Goal: Task Accomplishment & Management: Manage account settings

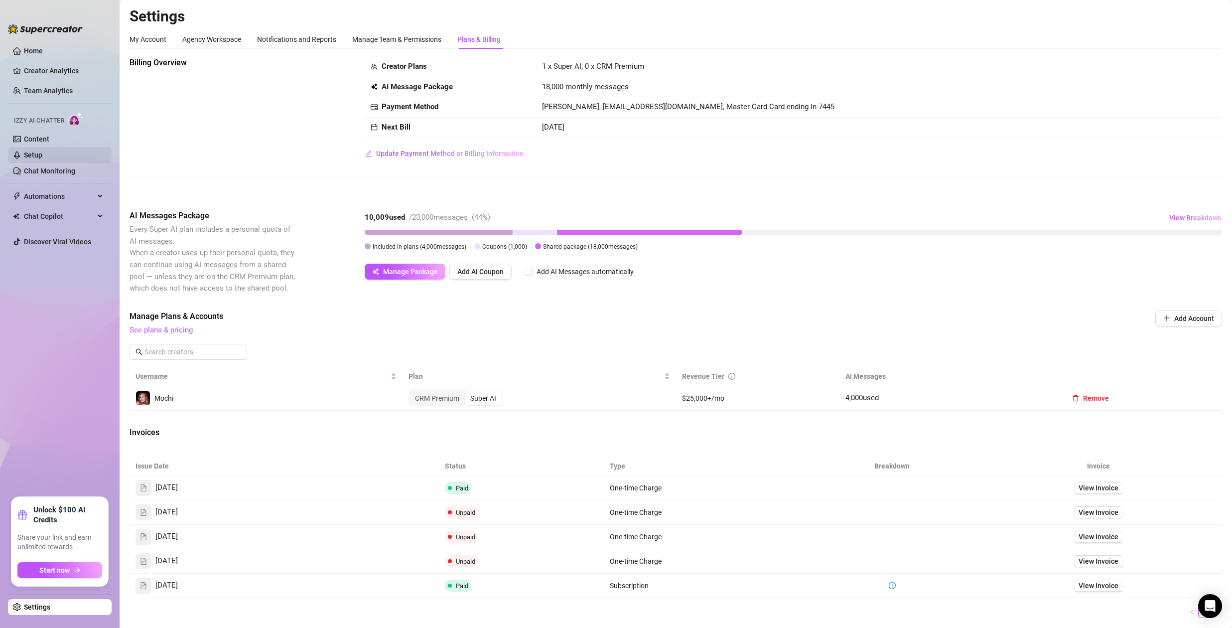
click at [42, 155] on link "Setup" at bounding box center [33, 155] width 18 height 8
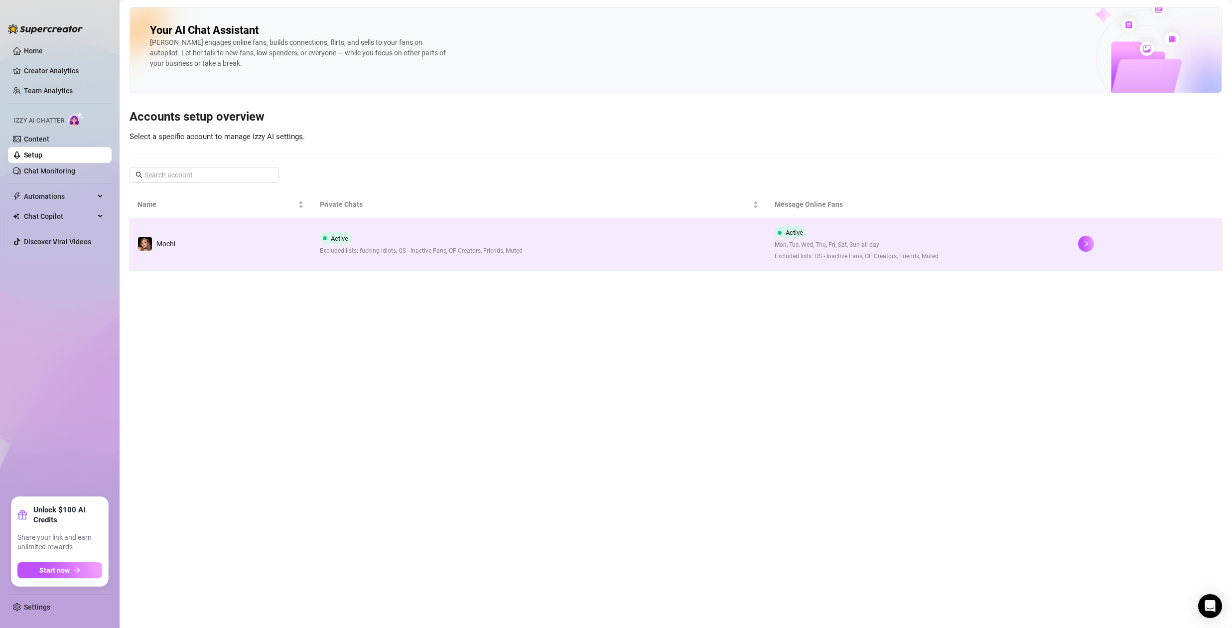
click at [627, 243] on td "Active Excluded lists: fucking idiots, OS - Inactive Fans, OF Creators, Friends…" at bounding box center [539, 243] width 455 height 51
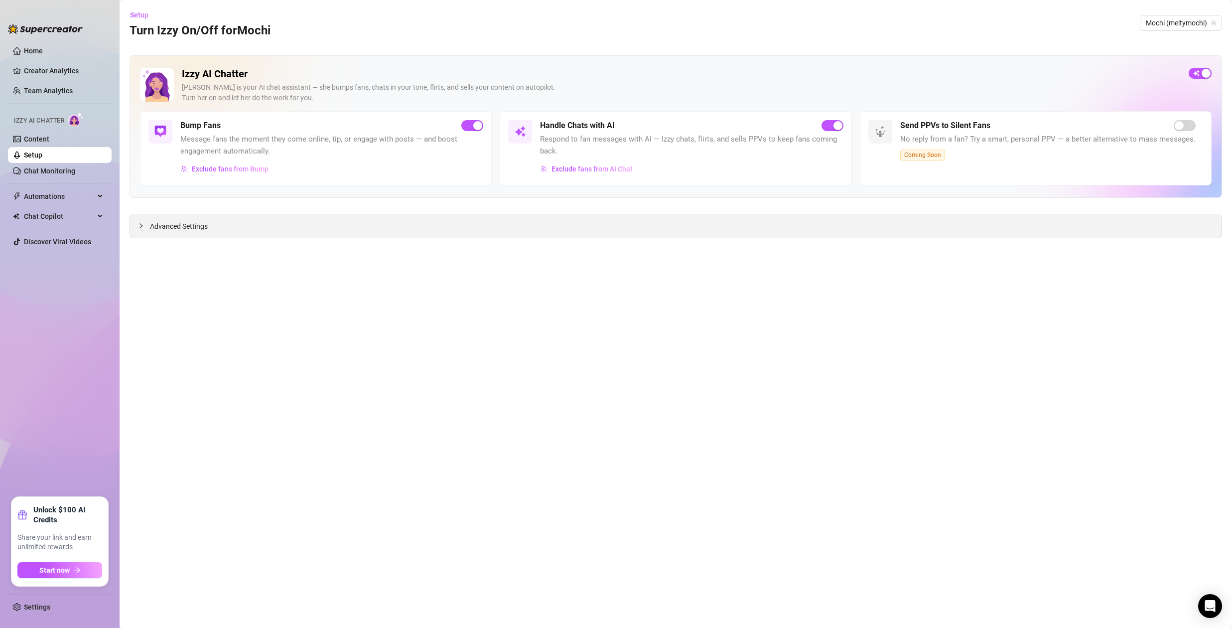
click at [158, 224] on span "Advanced Settings" at bounding box center [179, 226] width 58 height 11
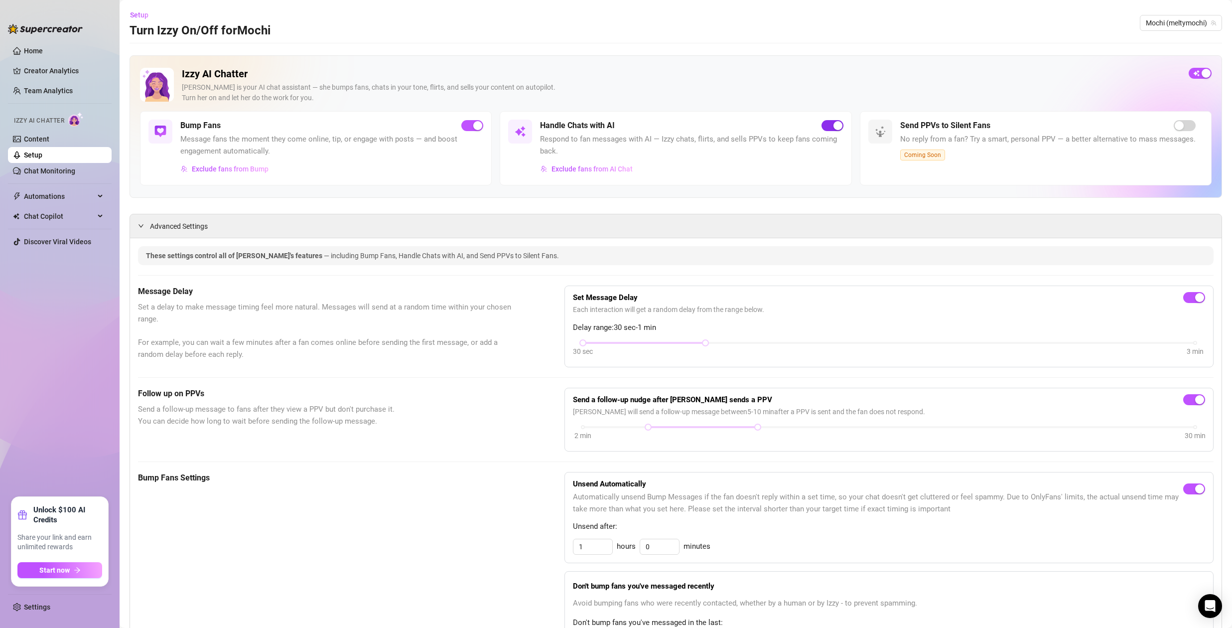
click at [833, 130] on div "button" at bounding box center [837, 125] width 9 height 9
click at [828, 124] on span "button" at bounding box center [832, 125] width 22 height 11
drag, startPoint x: 47, startPoint y: 608, endPoint x: 55, endPoint y: 608, distance: 8.0
click at [47, 608] on link "Settings" at bounding box center [37, 607] width 26 height 8
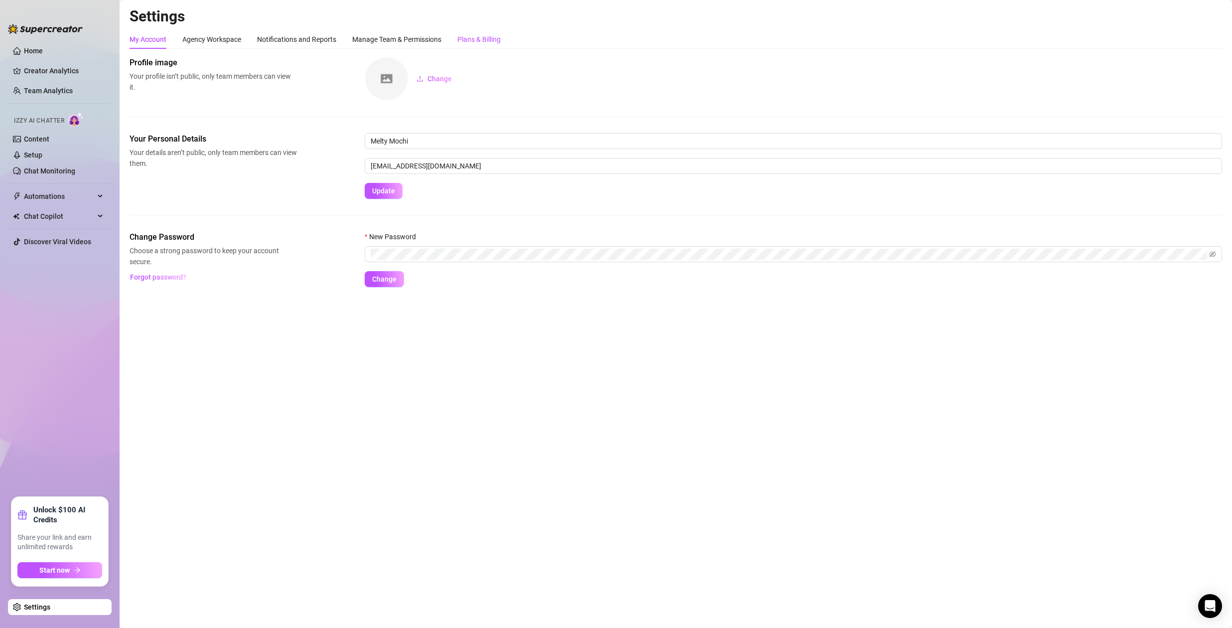
click at [499, 40] on div "Plans & Billing" at bounding box center [478, 39] width 43 height 11
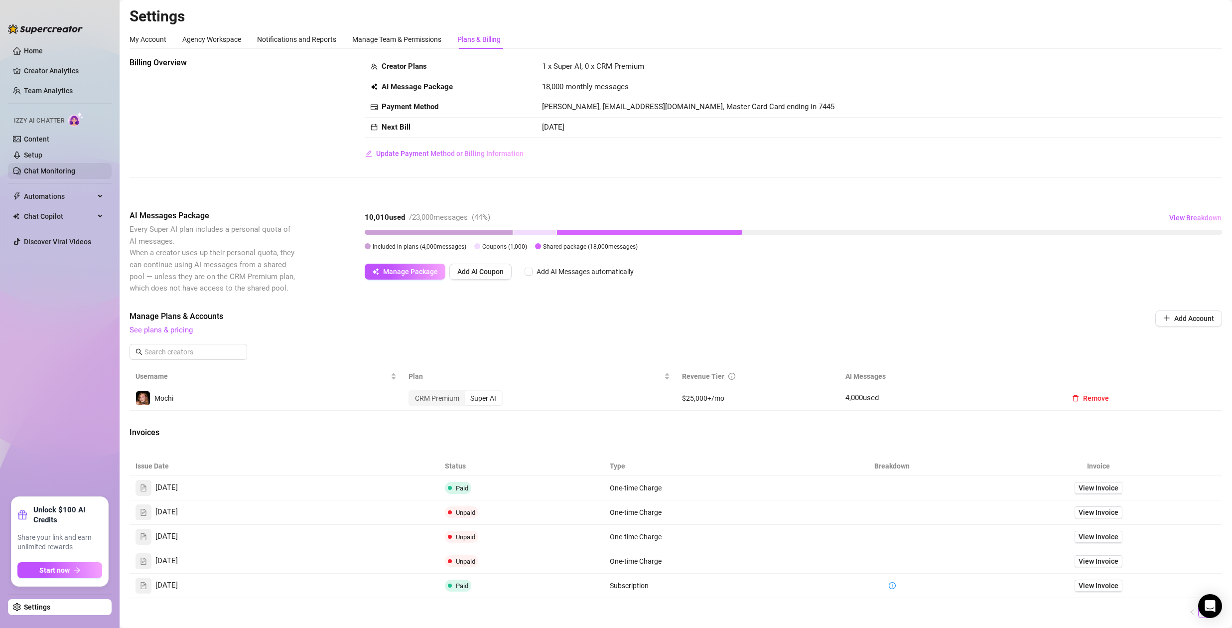
click at [46, 171] on link "Chat Monitoring" at bounding box center [49, 171] width 51 height 8
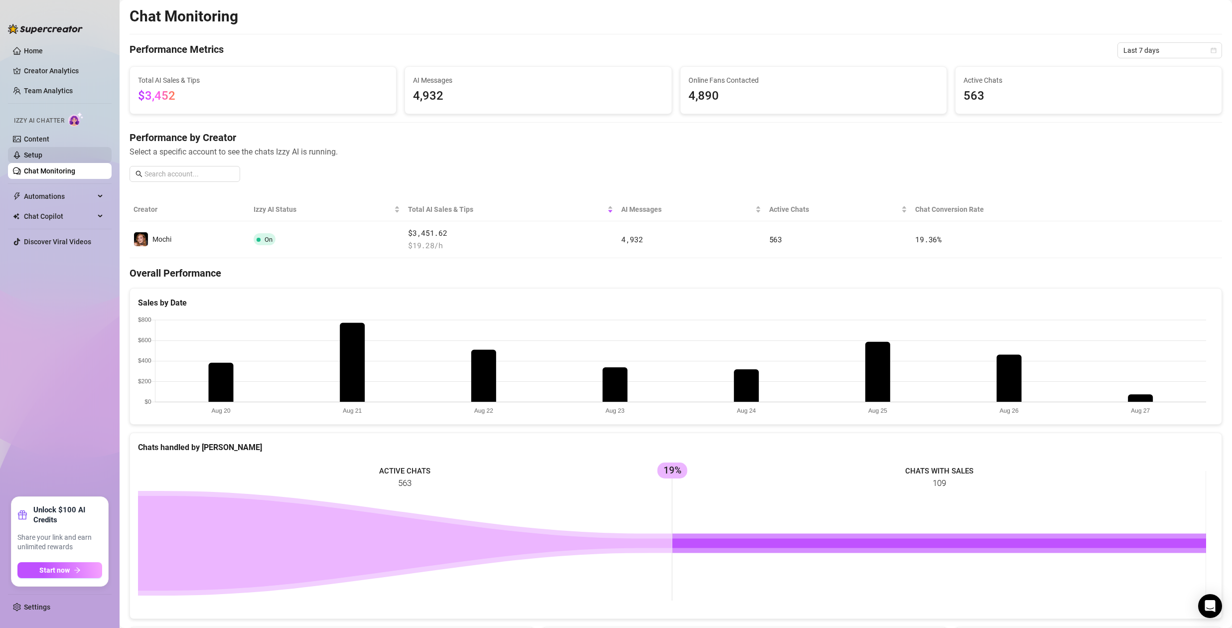
click at [42, 155] on link "Setup" at bounding box center [33, 155] width 18 height 8
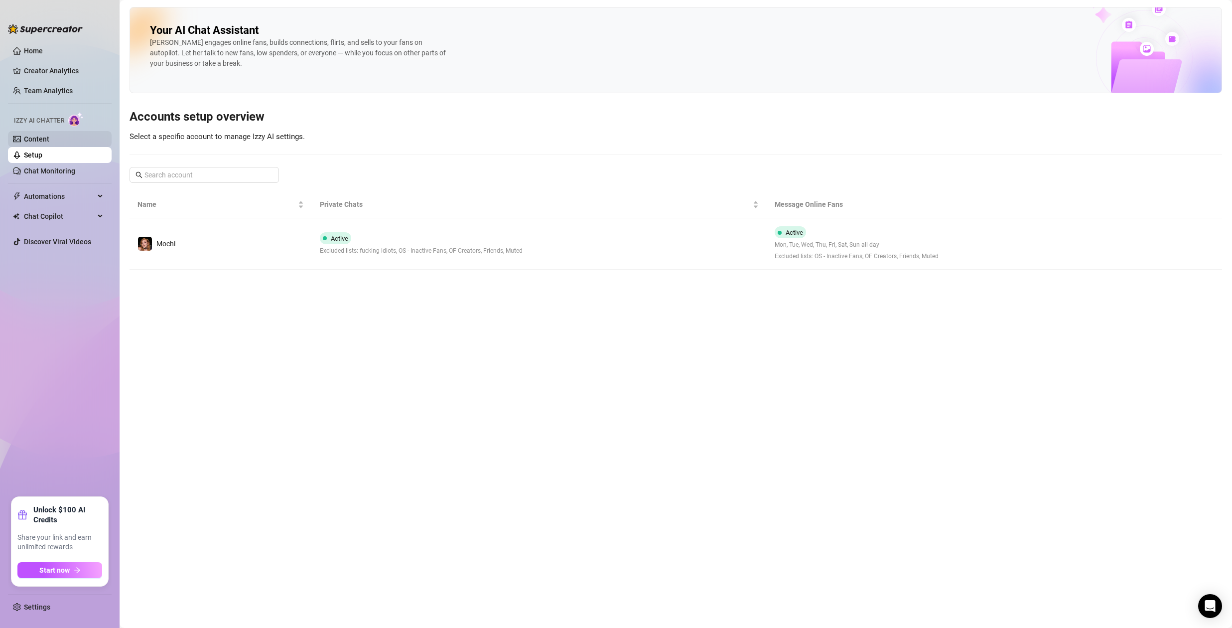
click at [49, 140] on link "Content" at bounding box center [36, 139] width 25 height 8
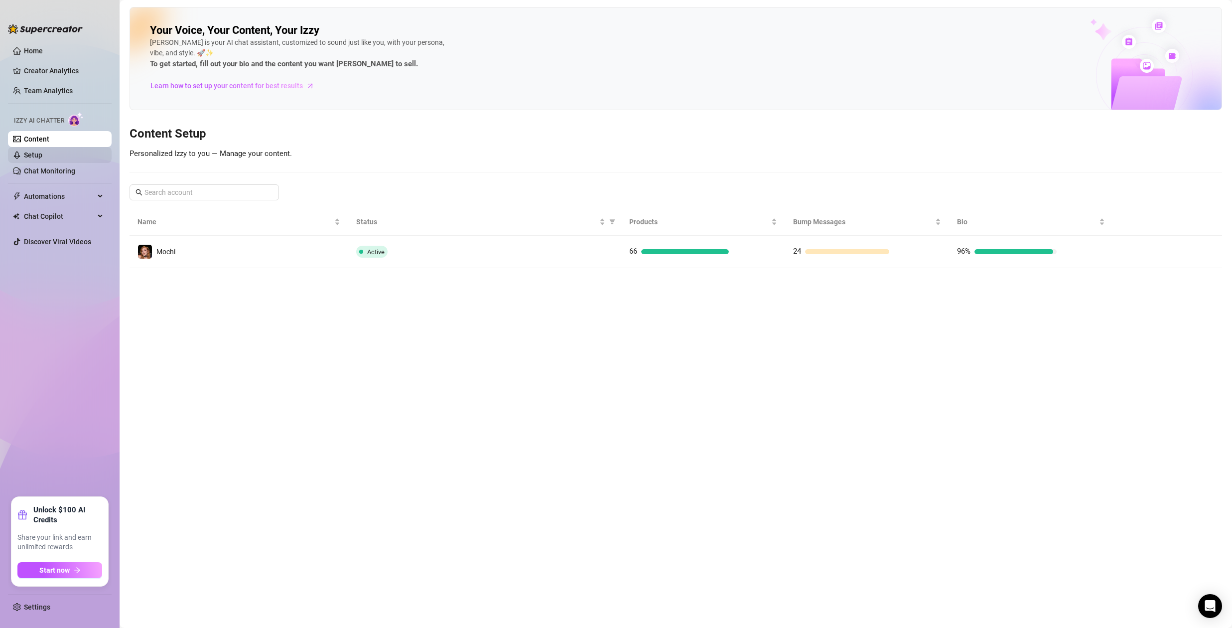
click at [42, 153] on link "Setup" at bounding box center [33, 155] width 18 height 8
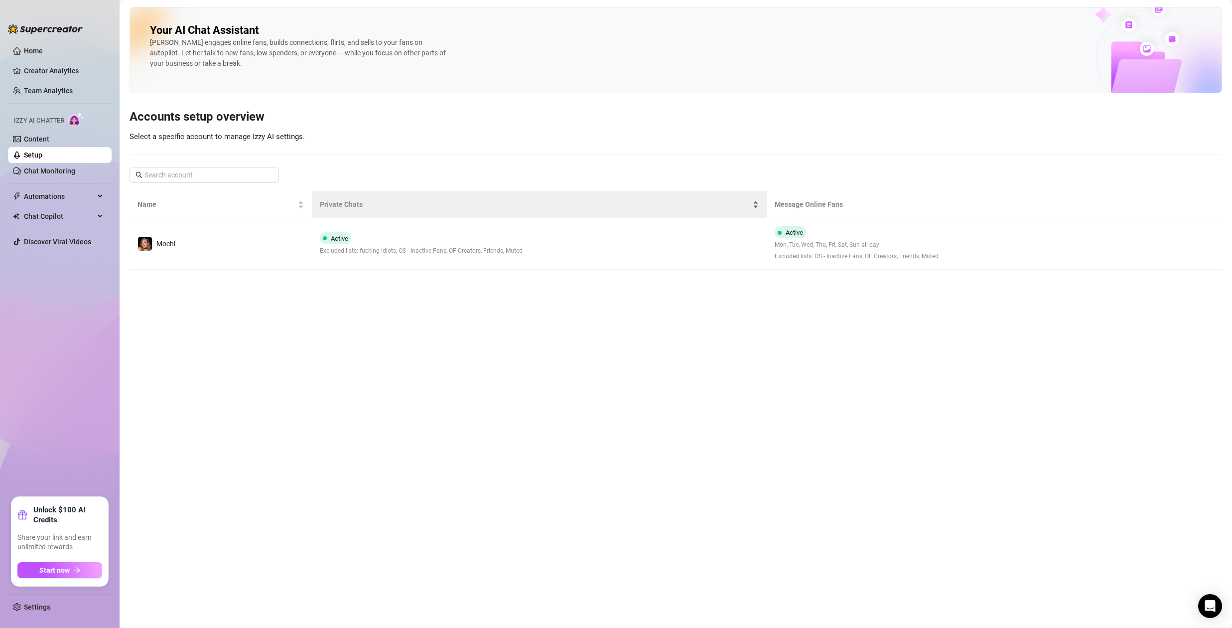
click at [558, 203] on span "Private Chats" at bounding box center [535, 204] width 431 height 11
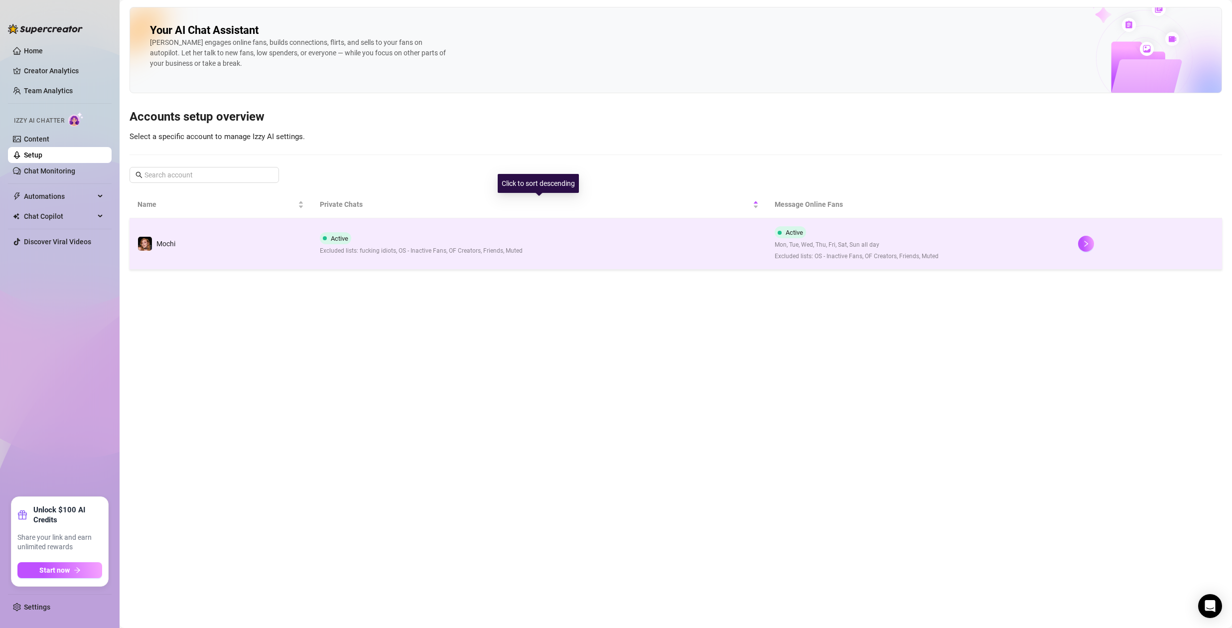
click at [591, 231] on td "Active Excluded lists: fucking idiots, OS - Inactive Fans, OF Creators, Friends…" at bounding box center [539, 243] width 455 height 51
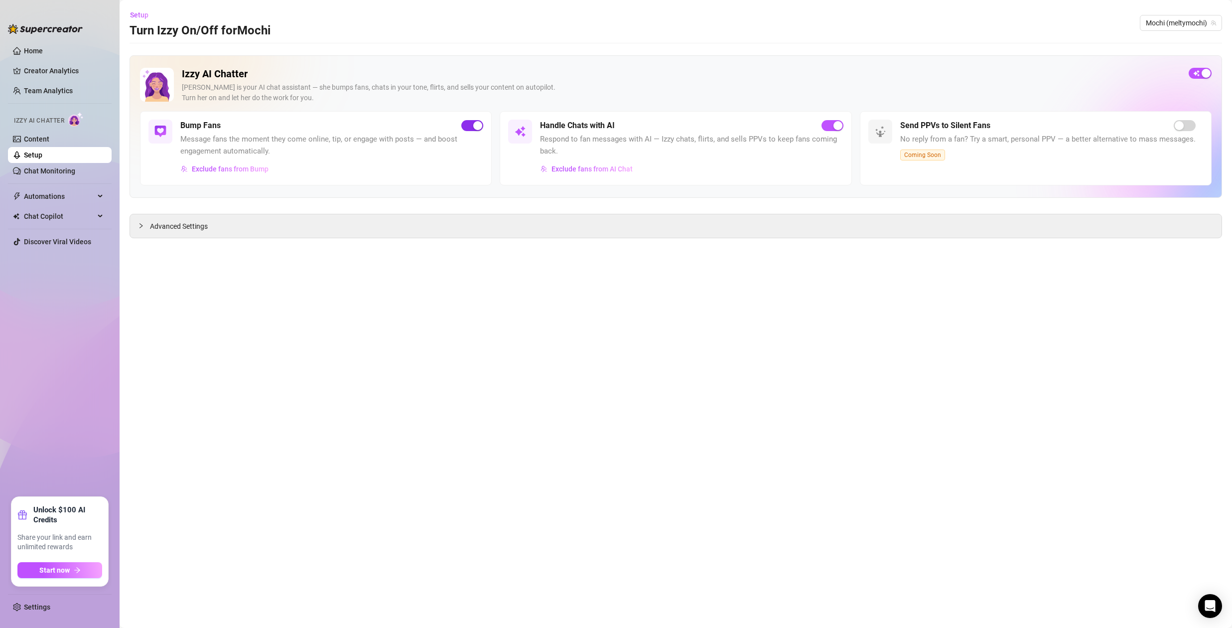
click at [477, 127] on div "button" at bounding box center [477, 125] width 9 height 9
click at [838, 127] on div "button" at bounding box center [837, 125] width 9 height 9
click at [82, 569] on button "Start now" at bounding box center [59, 570] width 85 height 16
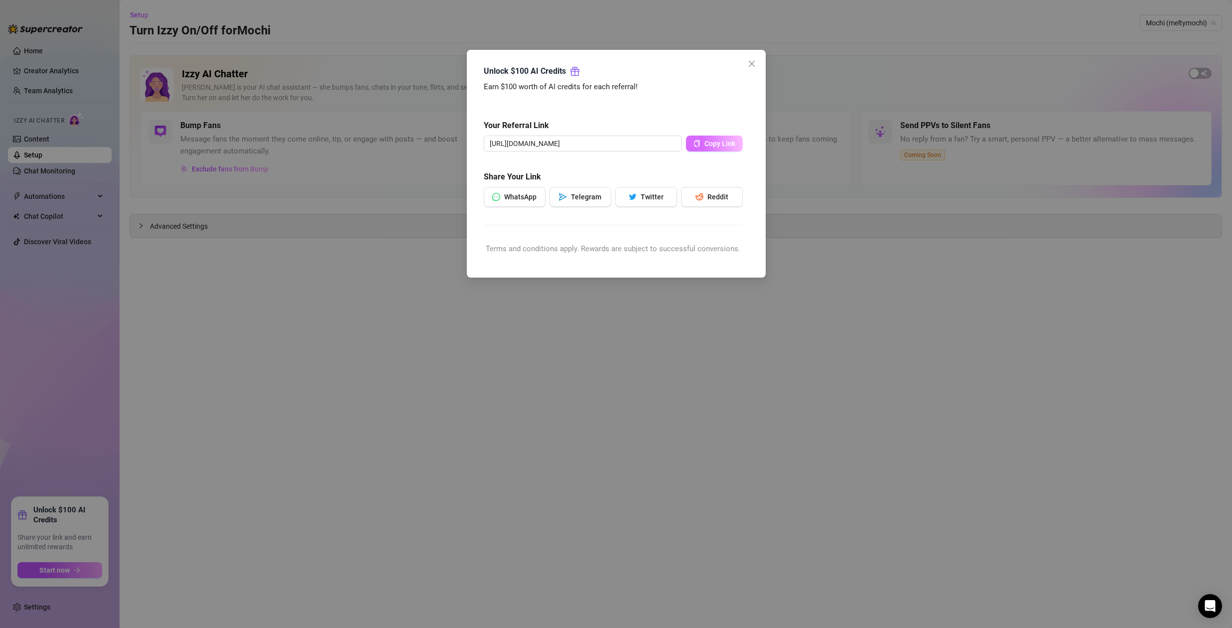
click at [713, 142] on span "Copy Link" at bounding box center [719, 143] width 31 height 8
click at [754, 65] on icon "close" at bounding box center [752, 64] width 8 height 8
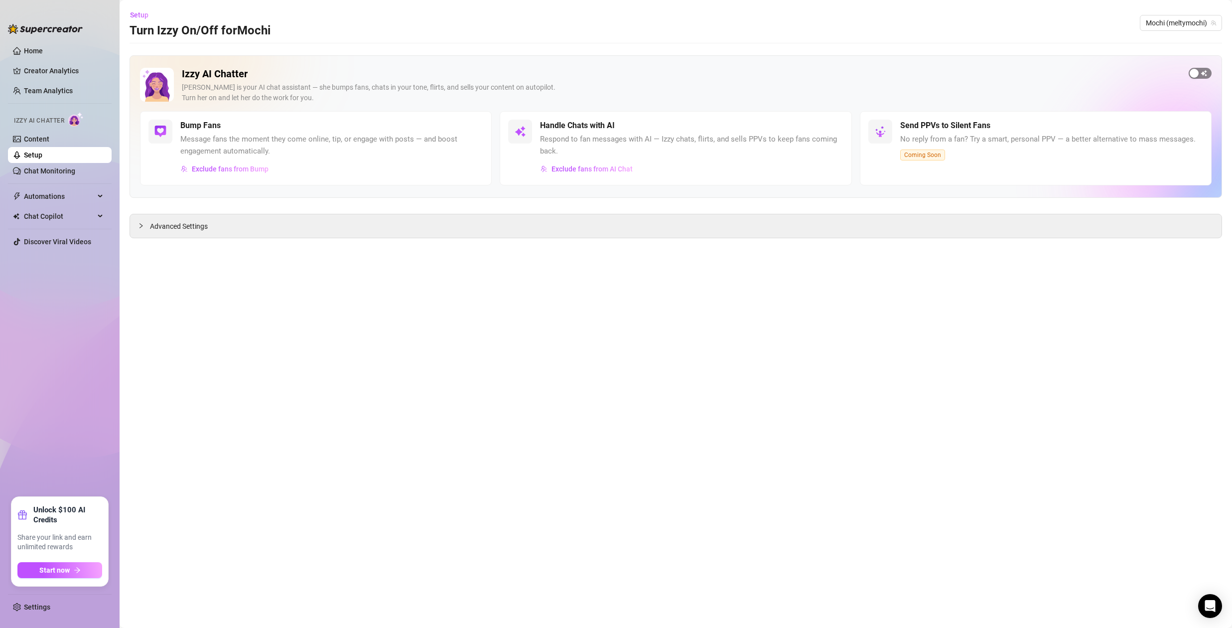
click at [1198, 75] on span "button" at bounding box center [1200, 73] width 23 height 11
drag, startPoint x: 593, startPoint y: 337, endPoint x: 624, endPoint y: 332, distance: 31.9
click at [593, 337] on main "Setup Turn Izzy On/Off for Mochi Mochi (meltymochi) Izzy AI Chatter Izzy is you…" at bounding box center [676, 314] width 1112 height 628
click at [1207, 605] on icon "Open Intercom Messenger" at bounding box center [1209, 605] width 11 height 13
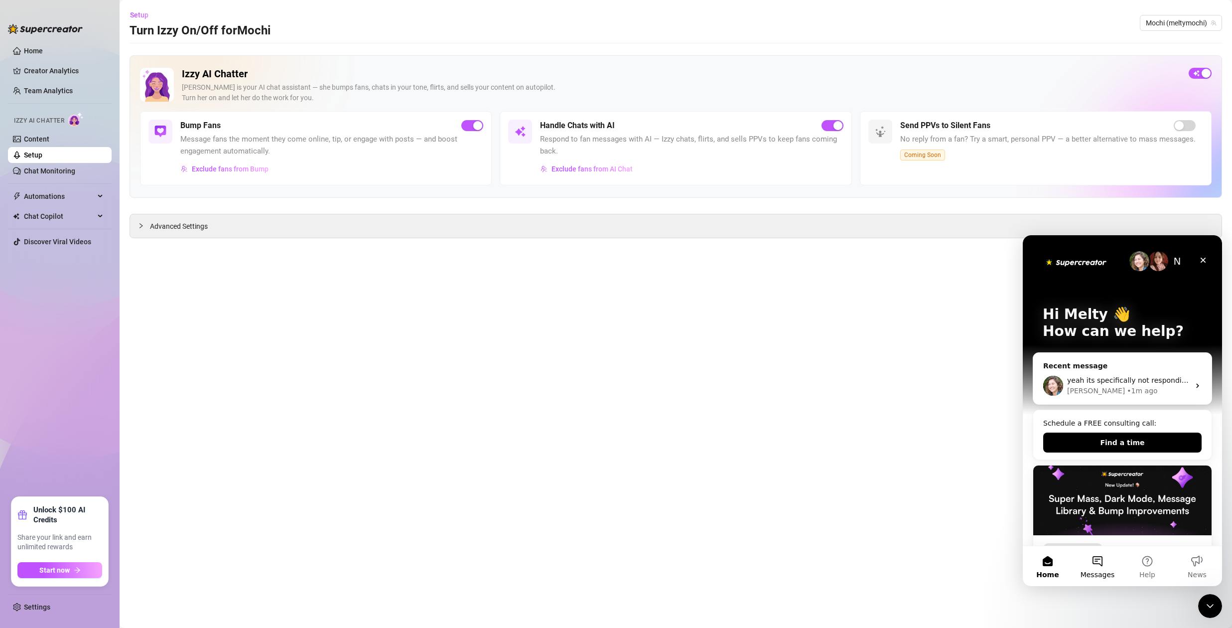
click at [1104, 575] on span "Messages" at bounding box center [1097, 574] width 34 height 7
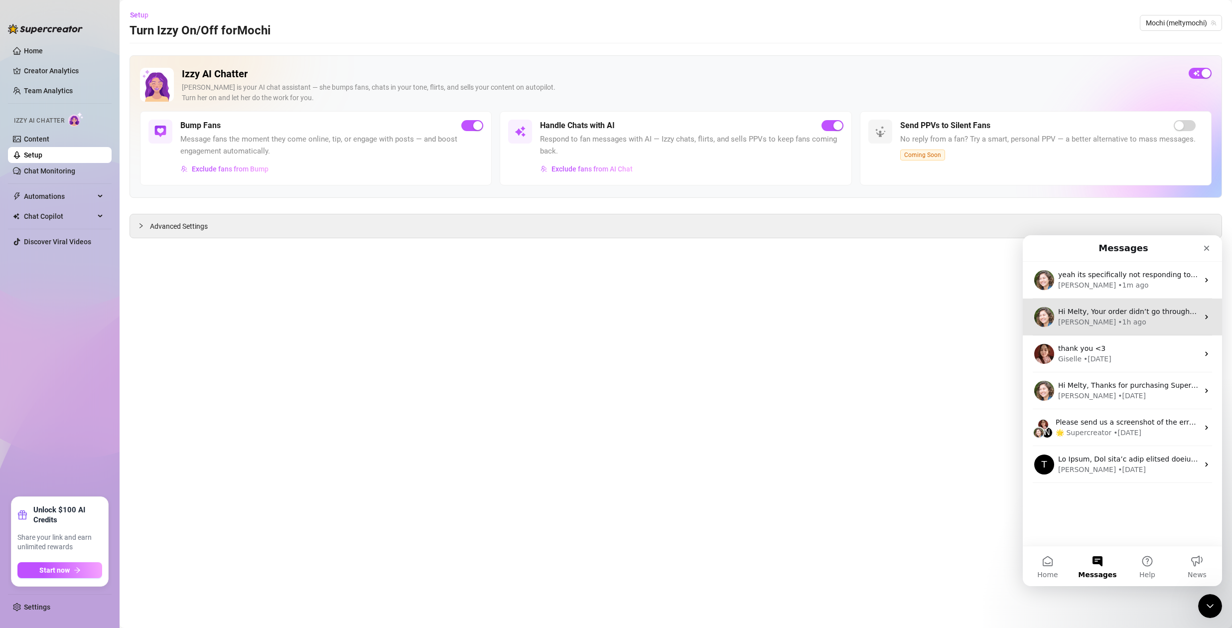
click at [1113, 324] on div "Ella • 1h ago" at bounding box center [1128, 322] width 140 height 10
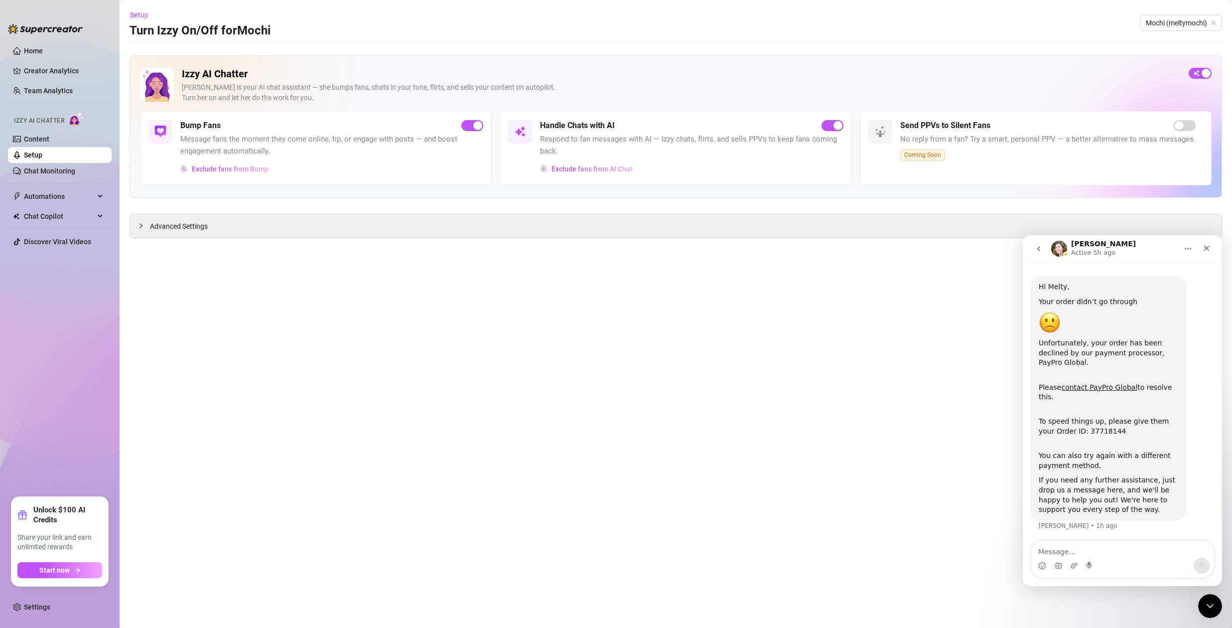
scroll to position [17, 0]
click at [1107, 384] on link "contact PayPro Global" at bounding box center [1099, 387] width 76 height 8
click at [169, 227] on span "Advanced Settings" at bounding box center [179, 226] width 58 height 11
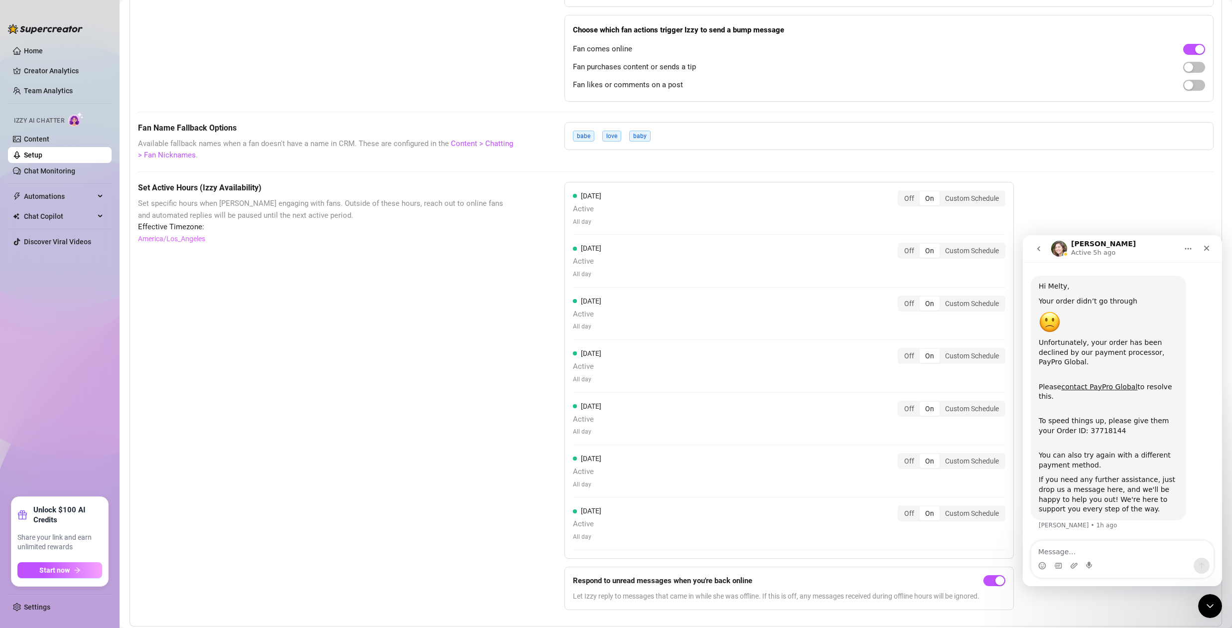
scroll to position [683, 0]
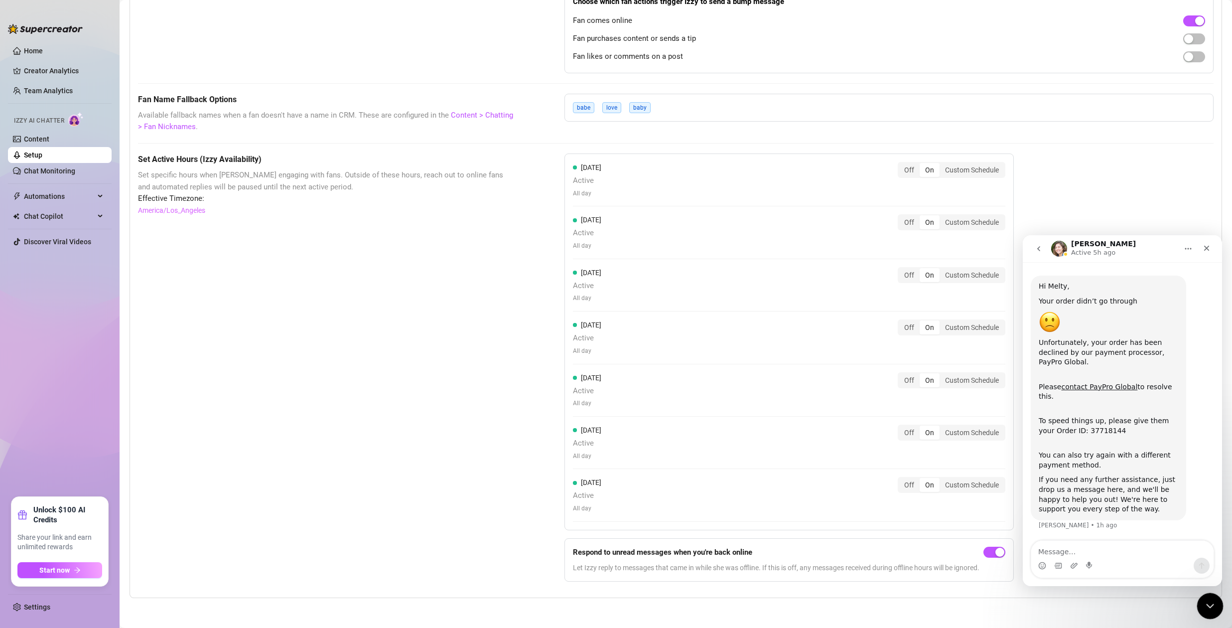
click at [1206, 608] on icon "Close Intercom Messenger" at bounding box center [1208, 604] width 12 height 12
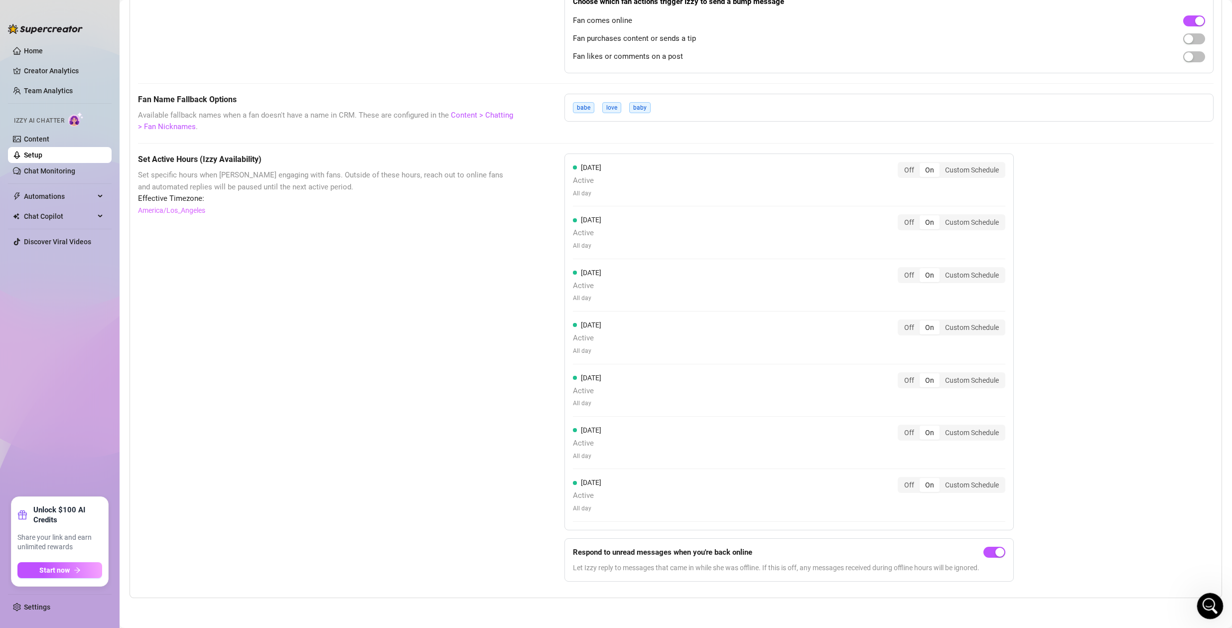
scroll to position [17, 0]
click at [42, 603] on link "Settings" at bounding box center [37, 607] width 26 height 8
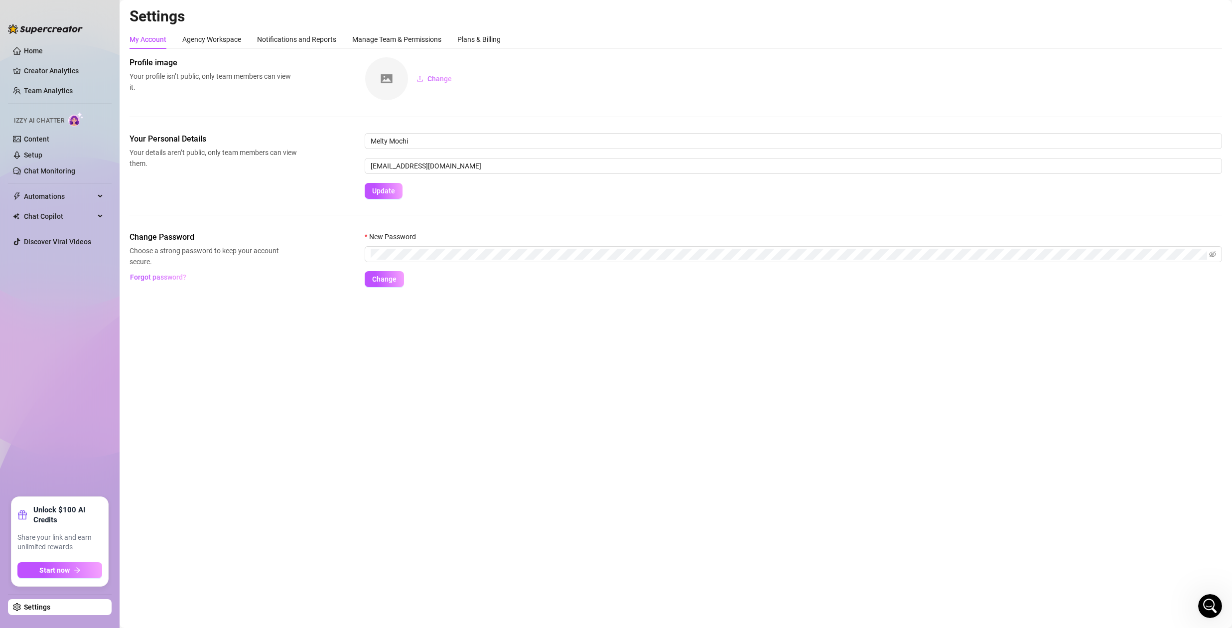
click at [517, 29] on div "Settings My Account Agency Workspace Notifications and Reports Manage Team & Pe…" at bounding box center [676, 153] width 1092 height 292
click at [484, 40] on div "Plans & Billing" at bounding box center [478, 39] width 43 height 11
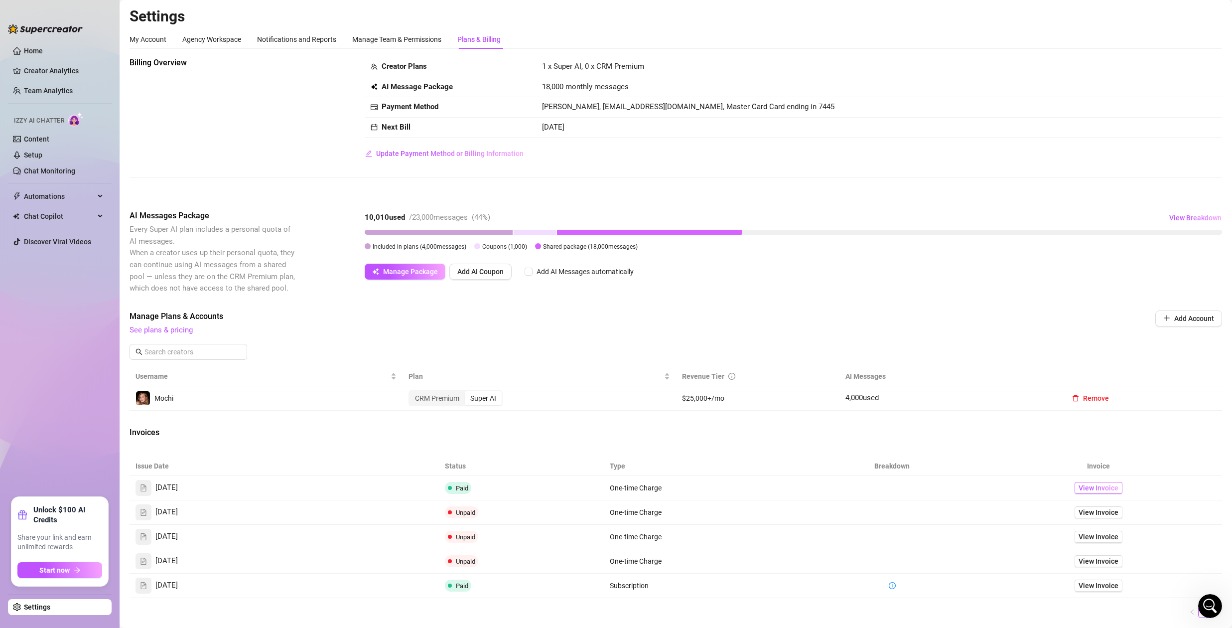
click at [1092, 489] on span "View Invoice" at bounding box center [1098, 487] width 40 height 11
